Goal: Unclear

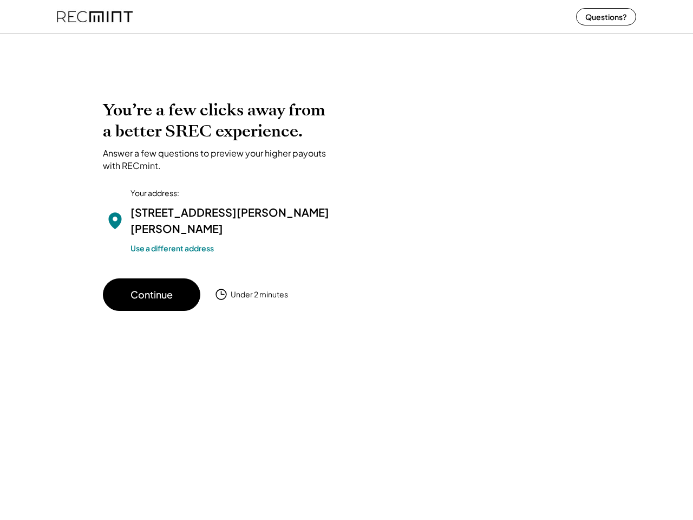
click at [347, 260] on div "You’re a few clicks away from a better SREC experience. Answer a few questions …" at bounding box center [346, 205] width 487 height 211
click at [347, 275] on div "You’re a few clicks away from a better SREC experience. Answer a few questions …" at bounding box center [346, 205] width 487 height 211
click at [347, 40] on div at bounding box center [346, 40] width 693 height 22
click at [347, 186] on div at bounding box center [469, 176] width 244 height 152
click at [347, 205] on div at bounding box center [469, 176] width 244 height 152
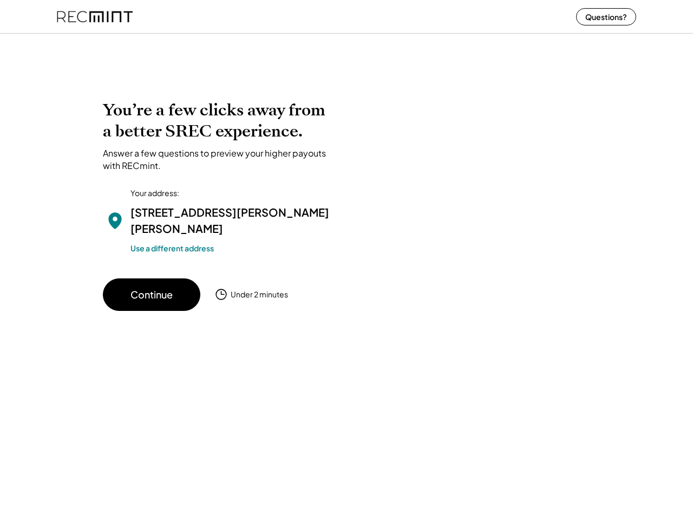
click at [219, 205] on div "[STREET_ADDRESS][PERSON_NAME][PERSON_NAME]" at bounding box center [232, 220] width 205 height 32
click at [219, 135] on h2 "You’re a few clicks away from a better SREC experience." at bounding box center [219, 121] width 233 height 42
click at [219, 121] on h2 "You’re a few clicks away from a better SREC experience." at bounding box center [219, 121] width 233 height 42
click at [219, 159] on div "Answer a few questions to preview your higher payouts with RECmint." at bounding box center [219, 159] width 233 height 24
click at [219, 221] on div "[STREET_ADDRESS][PERSON_NAME][PERSON_NAME]" at bounding box center [232, 220] width 205 height 32
